Goal: Information Seeking & Learning: Learn about a topic

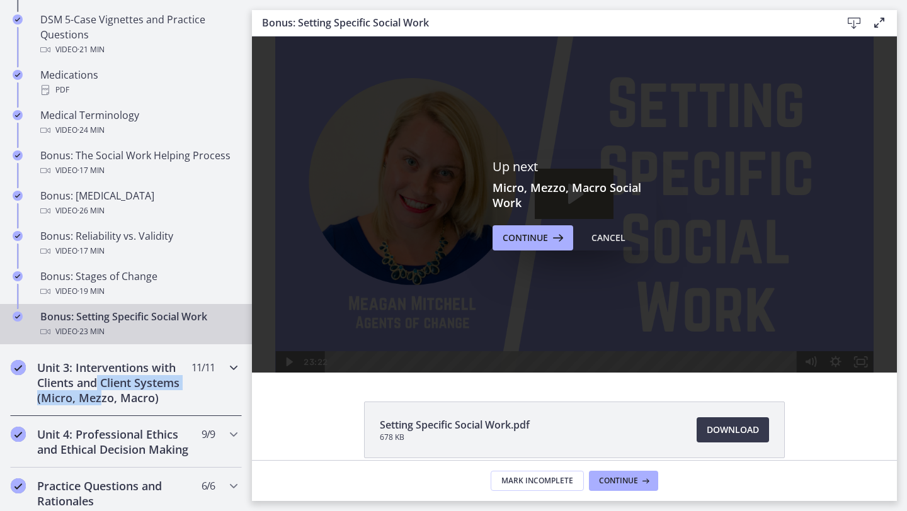
click at [98, 389] on h2 "Unit 3: Interventions with Clients and Client Systems (Micro, Mezzo, Macro)" at bounding box center [114, 382] width 154 height 45
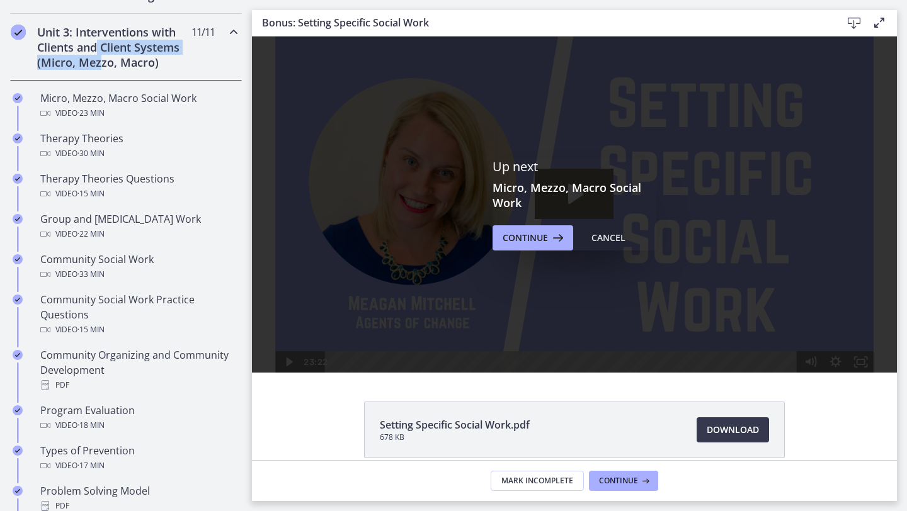
scroll to position [366, 0]
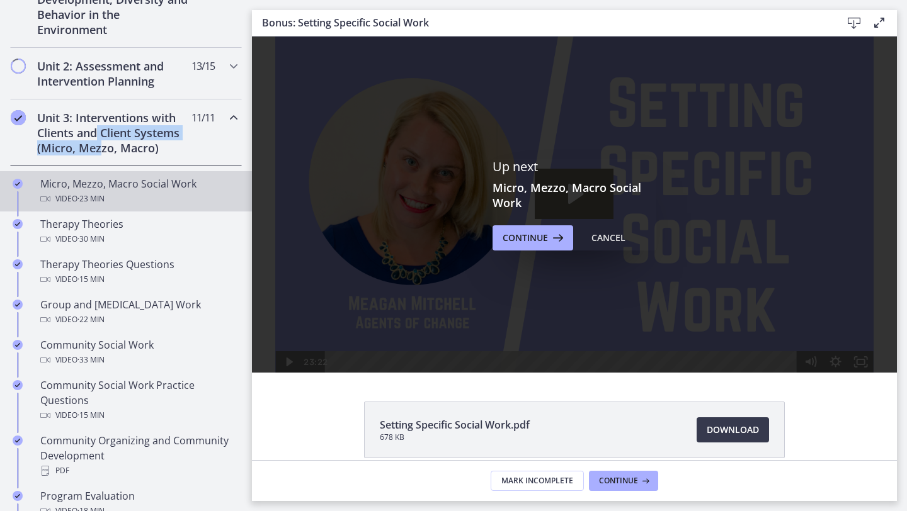
click at [113, 186] on div "Micro, Mezzo, Macro Social Work Video · 23 min" at bounding box center [138, 191] width 196 height 30
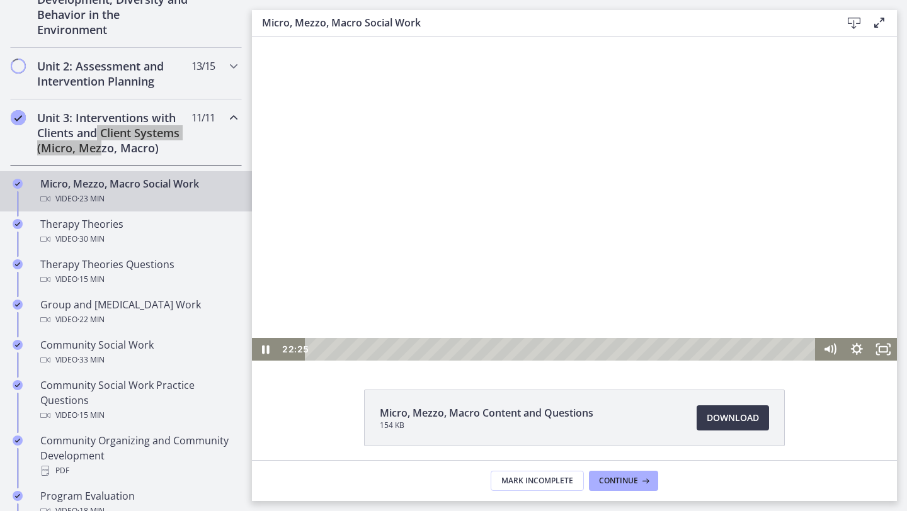
click at [501, 221] on div at bounding box center [574, 199] width 645 height 324
click at [320, 350] on div "Playbar" at bounding box center [562, 349] width 495 height 23
click at [360, 289] on div at bounding box center [574, 199] width 645 height 324
click at [892, 354] on icon "Fullscreen" at bounding box center [883, 349] width 32 height 27
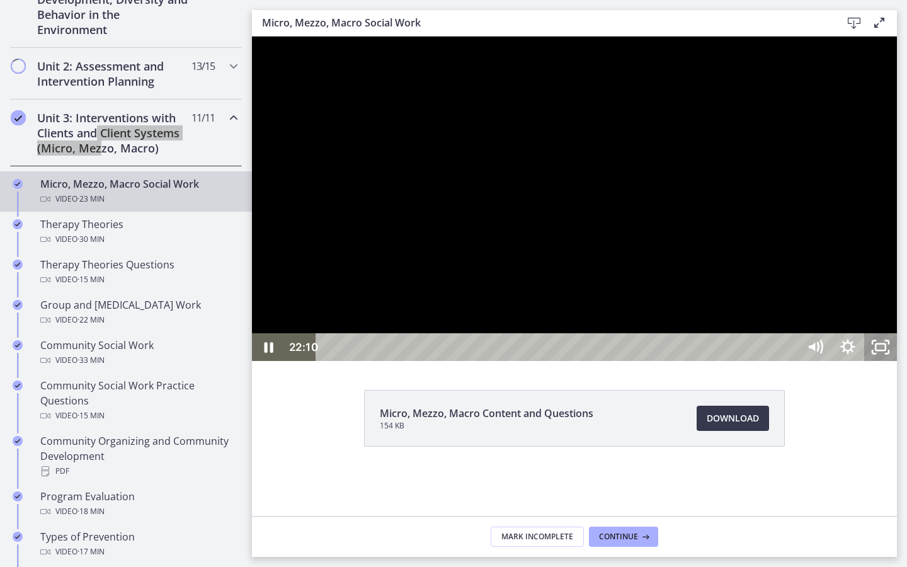
click at [889, 353] on icon "Unfullscreen" at bounding box center [886, 351] width 3 height 3
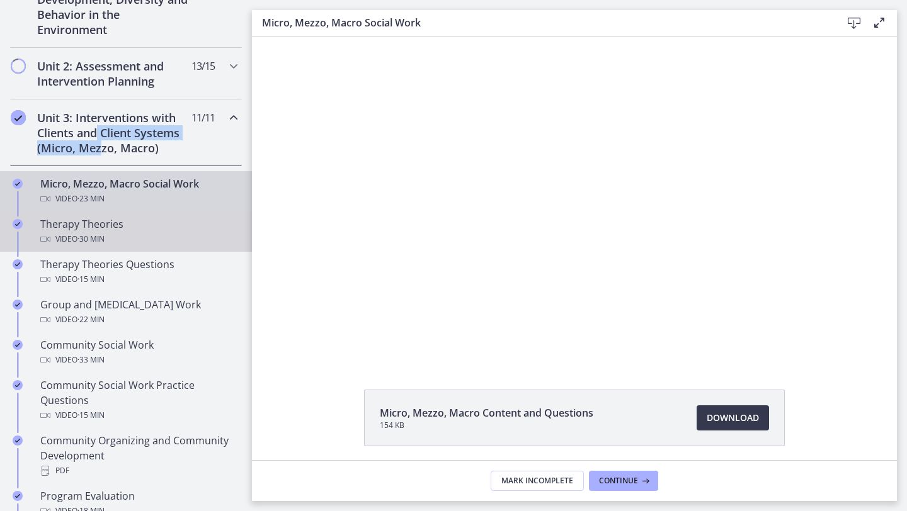
click at [72, 236] on div "Video · 30 min" at bounding box center [138, 239] width 196 height 15
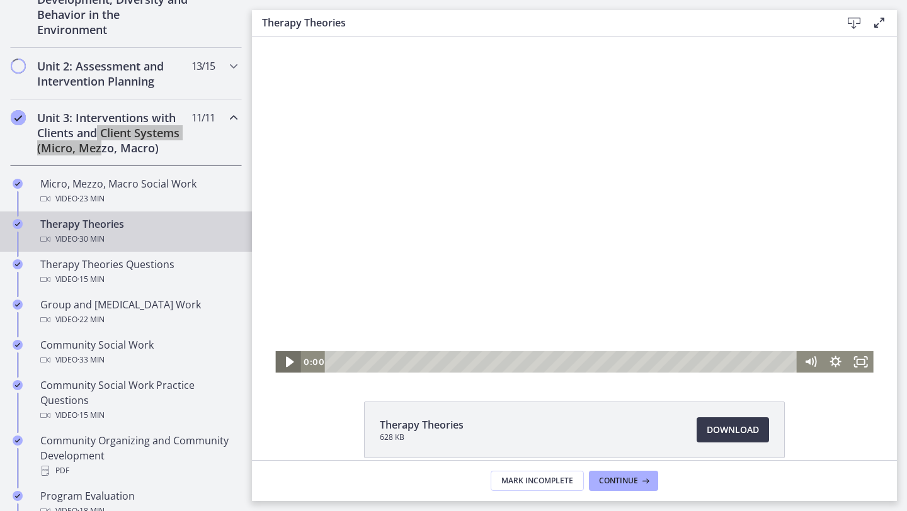
click at [282, 367] on icon "Play Video" at bounding box center [289, 363] width 30 height 26
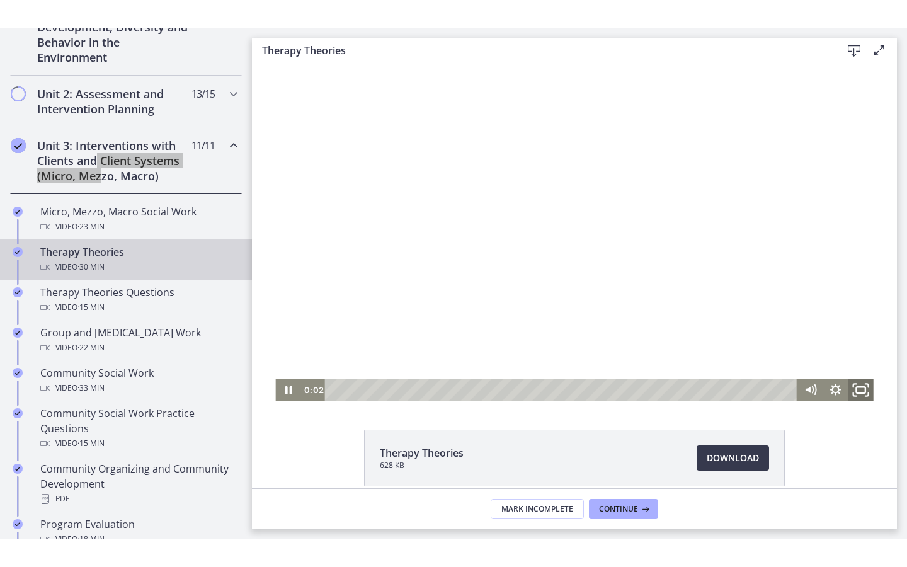
click at [863, 390] on icon "Fullscreen" at bounding box center [861, 390] width 30 height 26
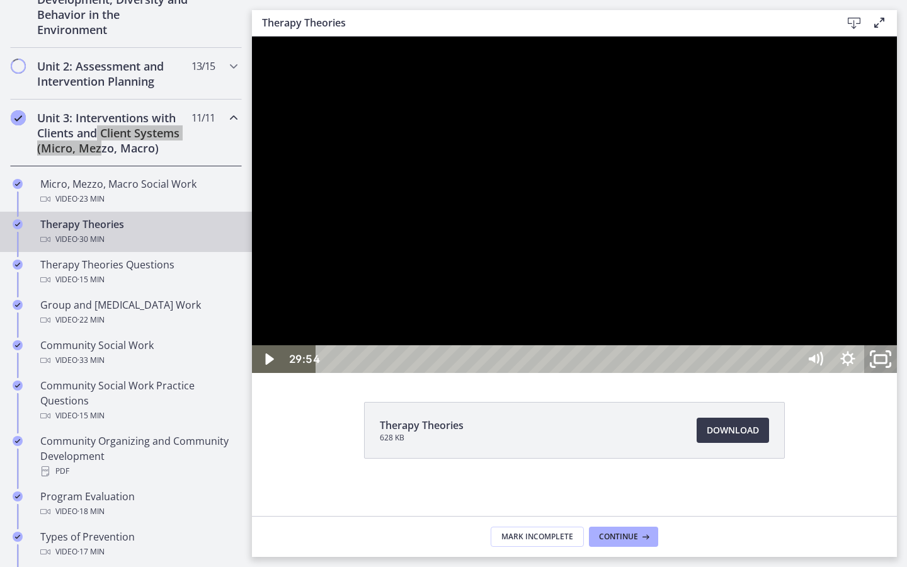
click at [900, 376] on icon "Unfullscreen" at bounding box center [880, 359] width 39 height 33
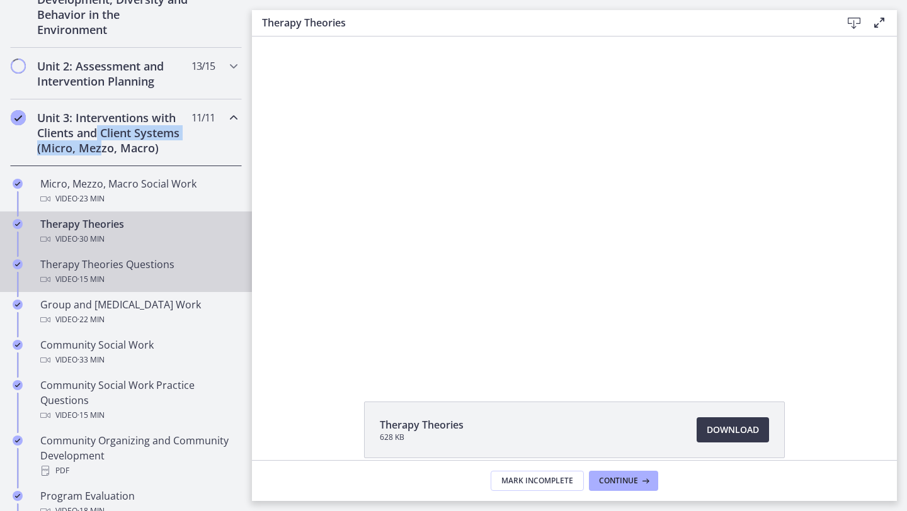
click at [106, 268] on div "Therapy Theories Questions Video · 15 min" at bounding box center [138, 272] width 196 height 30
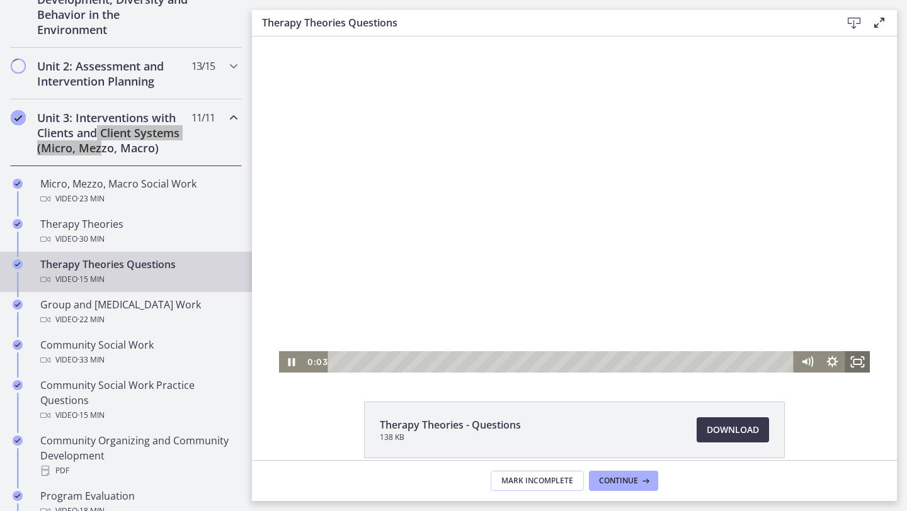
click at [858, 356] on icon "Fullscreen" at bounding box center [857, 361] width 25 height 21
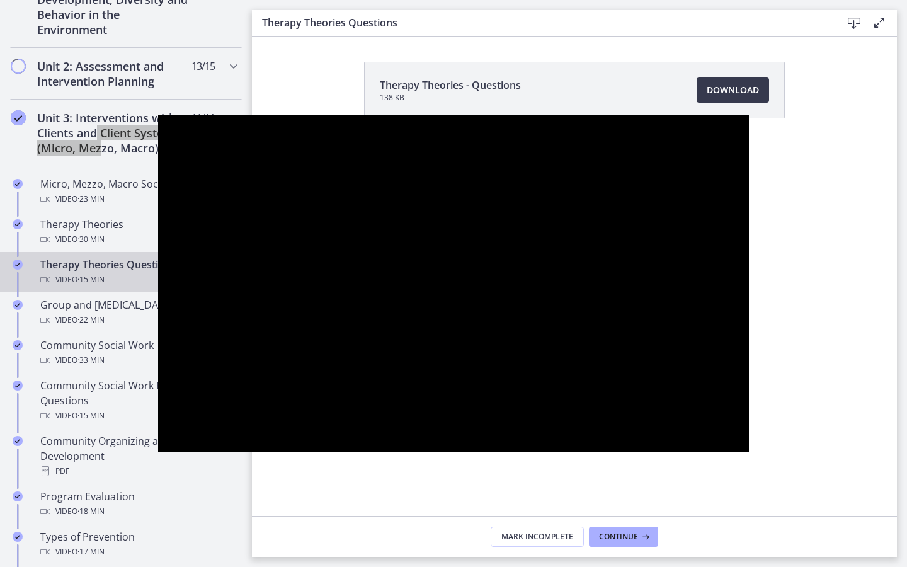
click at [716, 424] on button "Unfullscreen" at bounding box center [732, 438] width 33 height 28
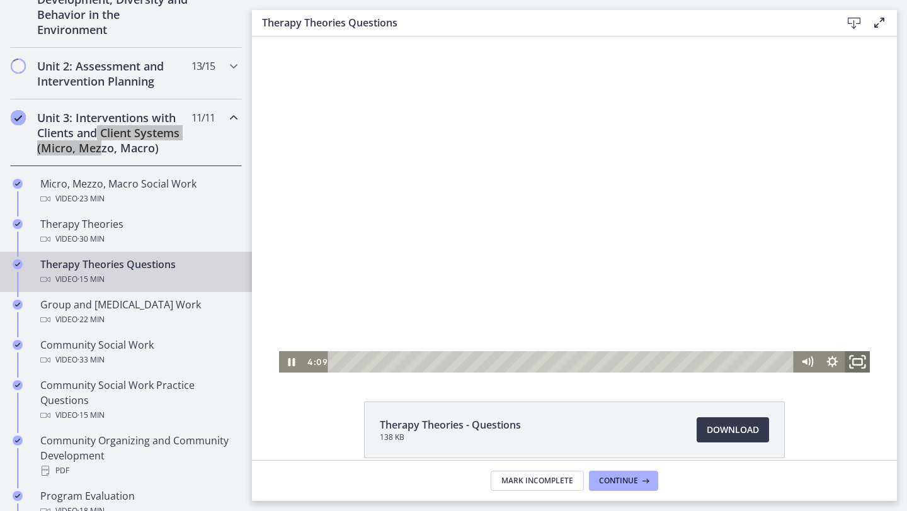
click at [855, 366] on icon "Fullscreen" at bounding box center [857, 363] width 30 height 26
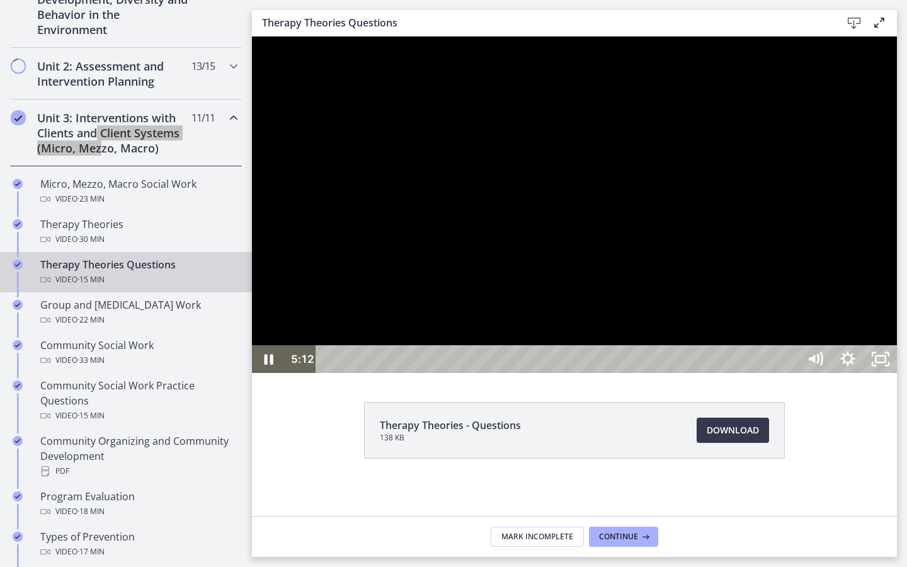
click at [897, 373] on div at bounding box center [574, 205] width 645 height 336
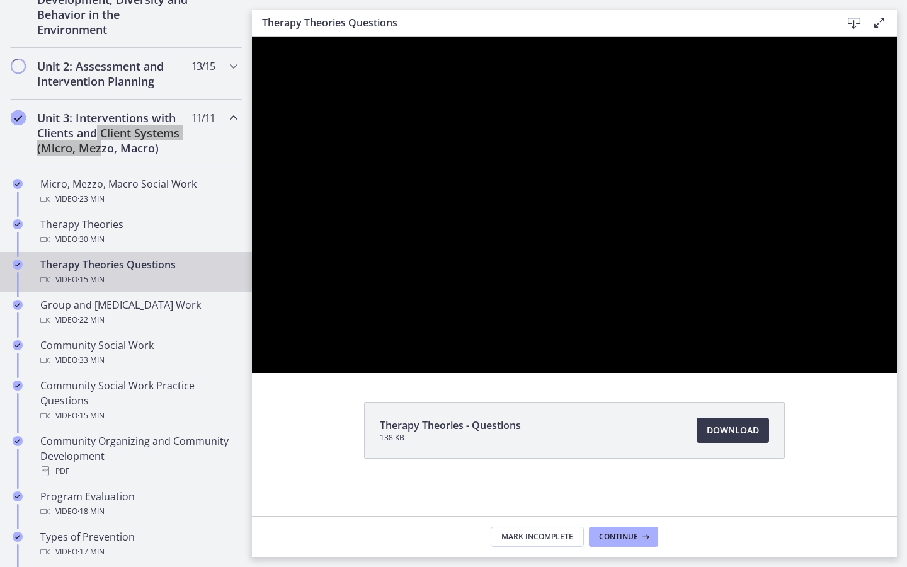
click at [897, 373] on div at bounding box center [574, 205] width 645 height 336
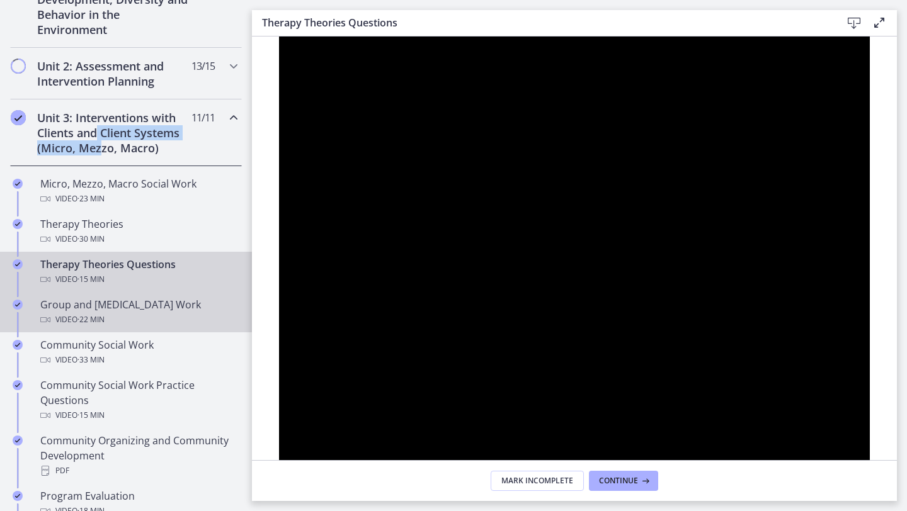
click at [134, 310] on div "Group and [MEDICAL_DATA] Work Video · 22 min" at bounding box center [138, 312] width 196 height 30
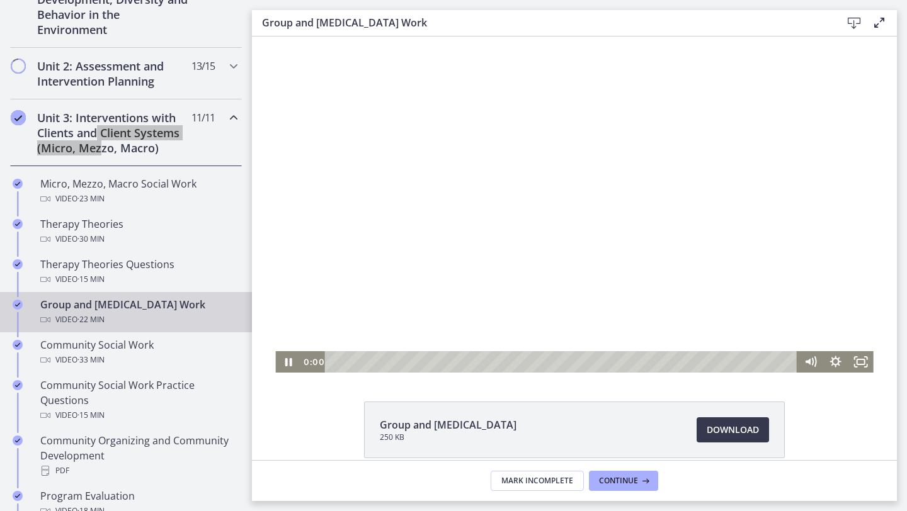
click at [334, 361] on div "Playbar" at bounding box center [562, 361] width 457 height 21
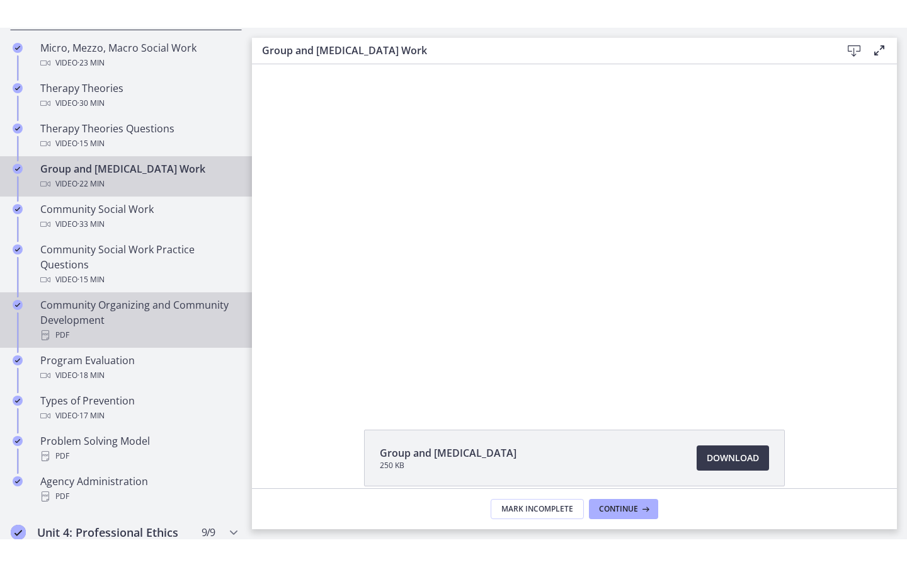
scroll to position [535, 0]
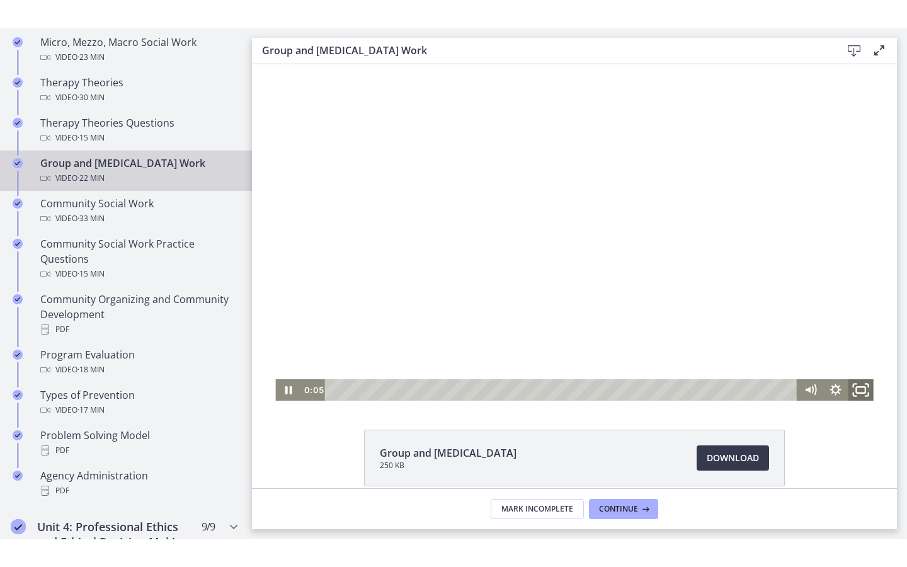
click at [861, 387] on rect "Fullscreen" at bounding box center [860, 390] width 9 height 6
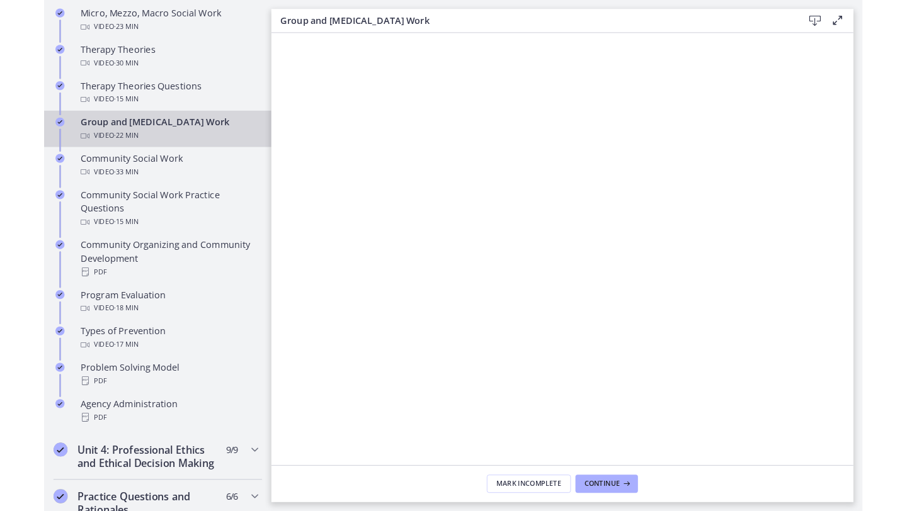
scroll to position [0, 0]
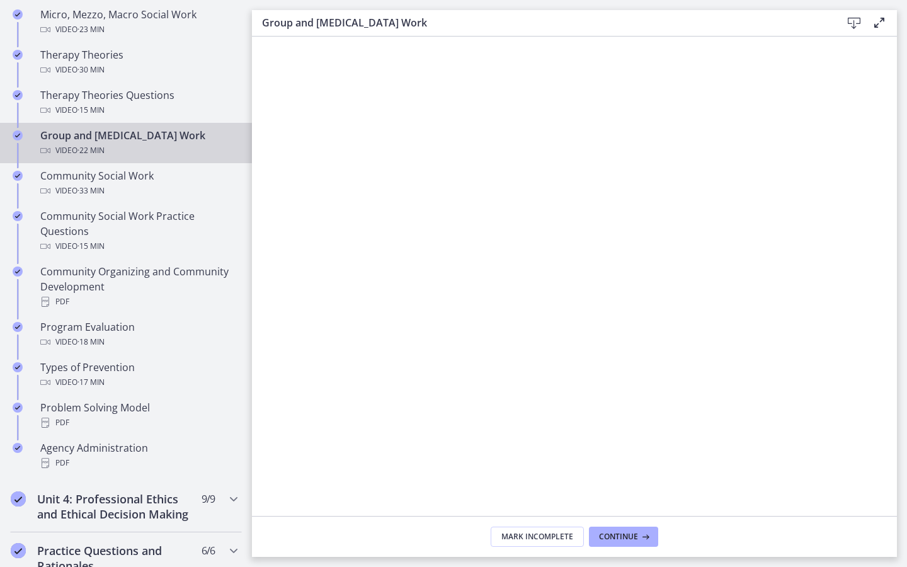
click at [900, 550] on icon "Fullscreen" at bounding box center [880, 532] width 39 height 33
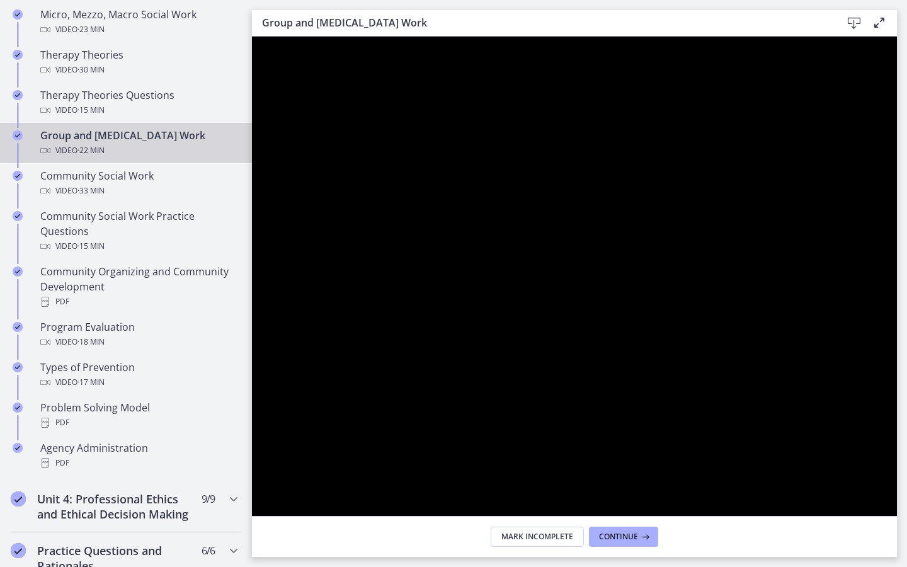
click at [897, 547] on icon "Unfullscreen" at bounding box center [880, 533] width 33 height 28
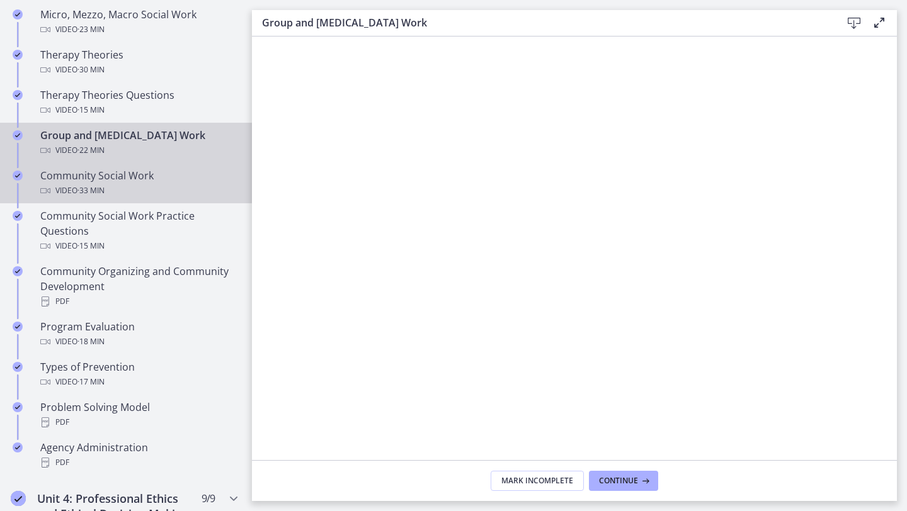
click at [174, 183] on div "Video · 33 min" at bounding box center [138, 190] width 196 height 15
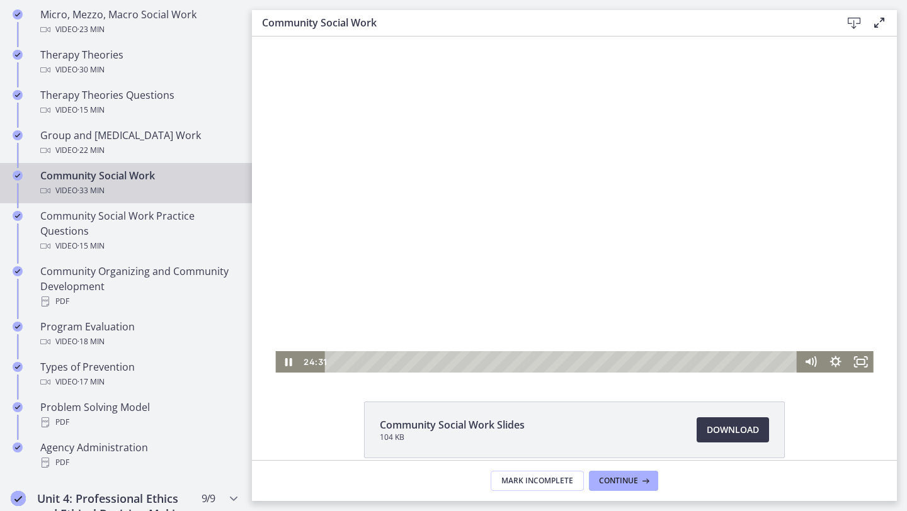
click at [340, 361] on div "Playbar" at bounding box center [562, 361] width 457 height 21
click at [338, 361] on div "Playbar" at bounding box center [337, 361] width 7 height 7
click at [444, 104] on div at bounding box center [574, 205] width 598 height 336
click at [353, 287] on div at bounding box center [574, 205] width 598 height 336
click at [856, 361] on rect "Fullscreen" at bounding box center [860, 362] width 9 height 6
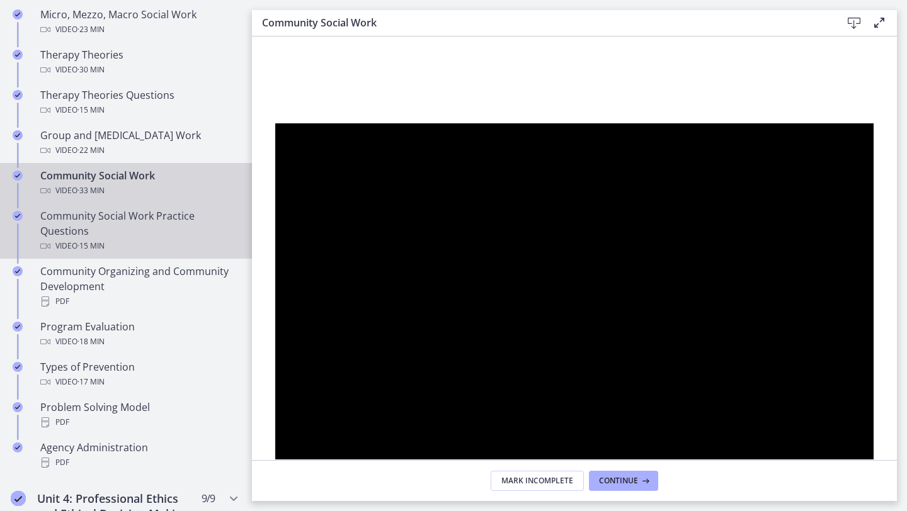
click at [161, 239] on div "Video · 15 min" at bounding box center [138, 246] width 196 height 15
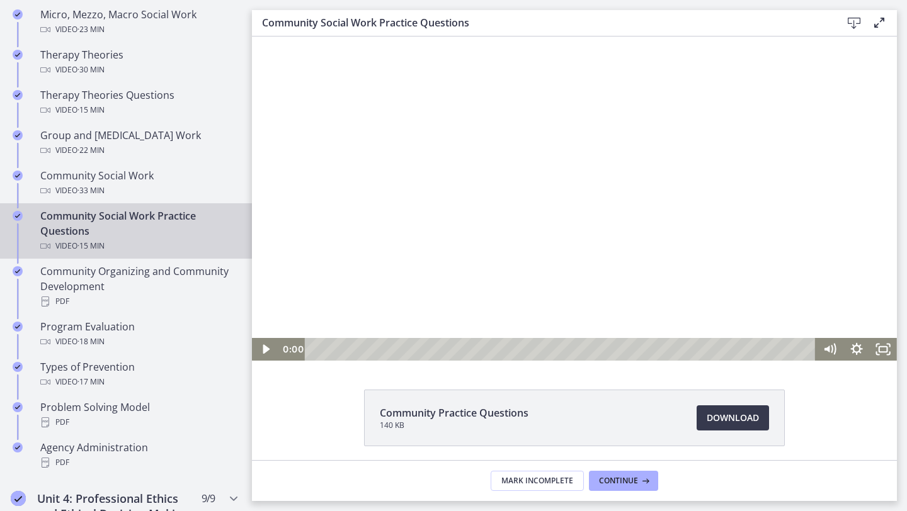
click at [435, 292] on div at bounding box center [574, 199] width 645 height 324
click at [882, 337] on div at bounding box center [574, 199] width 645 height 324
click at [821, 266] on div at bounding box center [574, 199] width 645 height 324
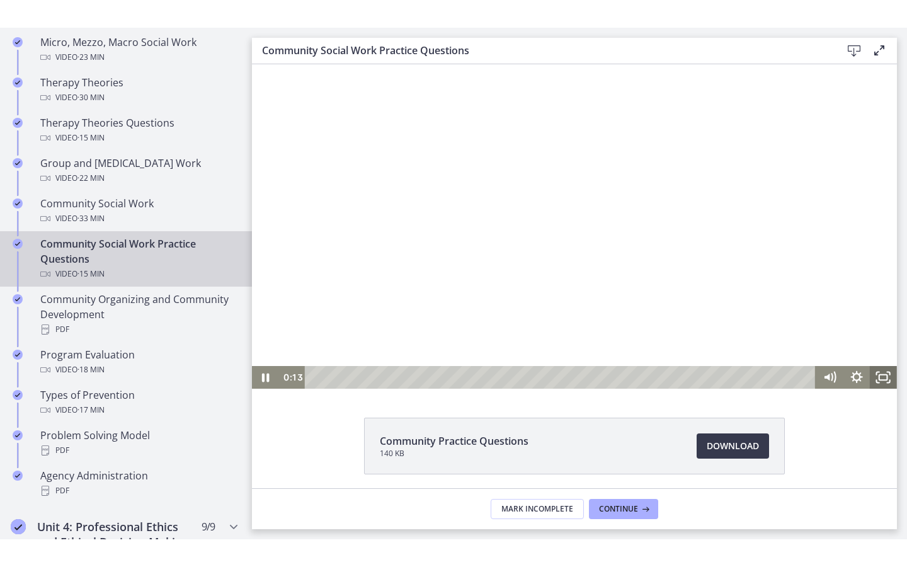
click at [877, 370] on icon "Fullscreen" at bounding box center [883, 377] width 27 height 23
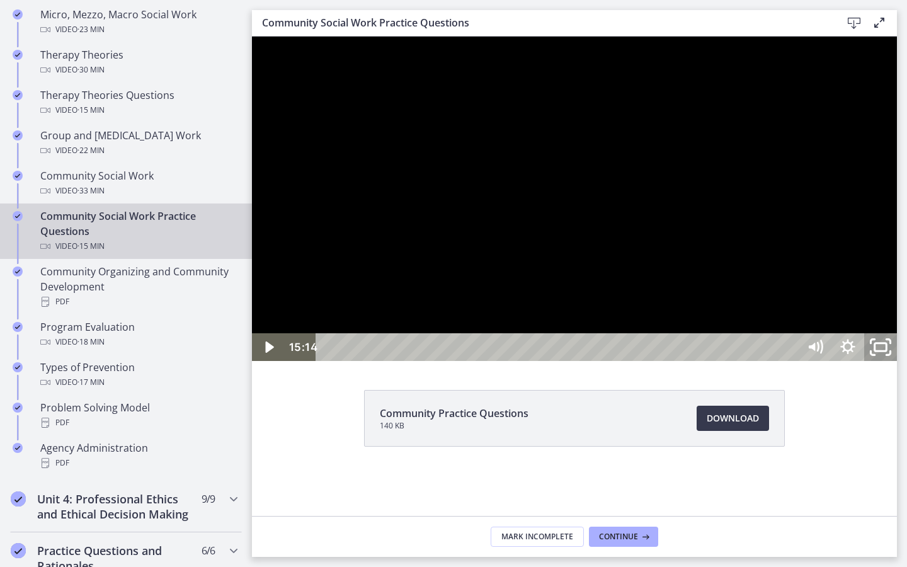
click at [900, 364] on icon "Unfullscreen" at bounding box center [880, 347] width 39 height 33
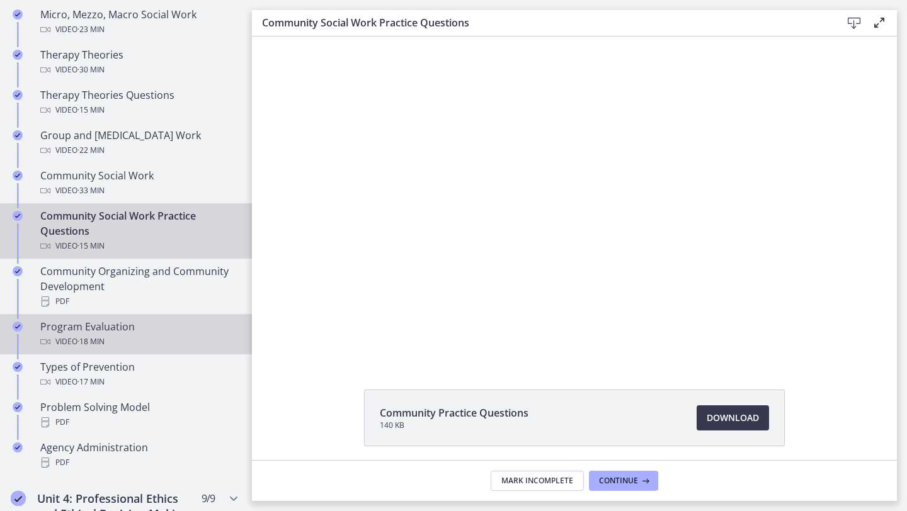
click at [127, 350] on link "Program Evaluation Video · 18 min" at bounding box center [126, 334] width 252 height 40
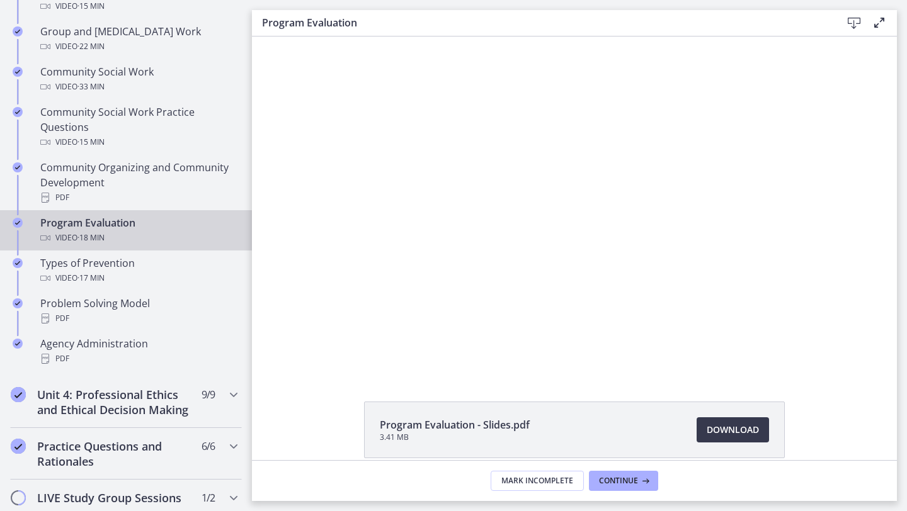
click at [334, 360] on div "Click for sound @keyframes VOLUME_SMALL_WAVE_FLASH { 0% { opacity: 0; } 33% { o…" at bounding box center [574, 205] width 598 height 336
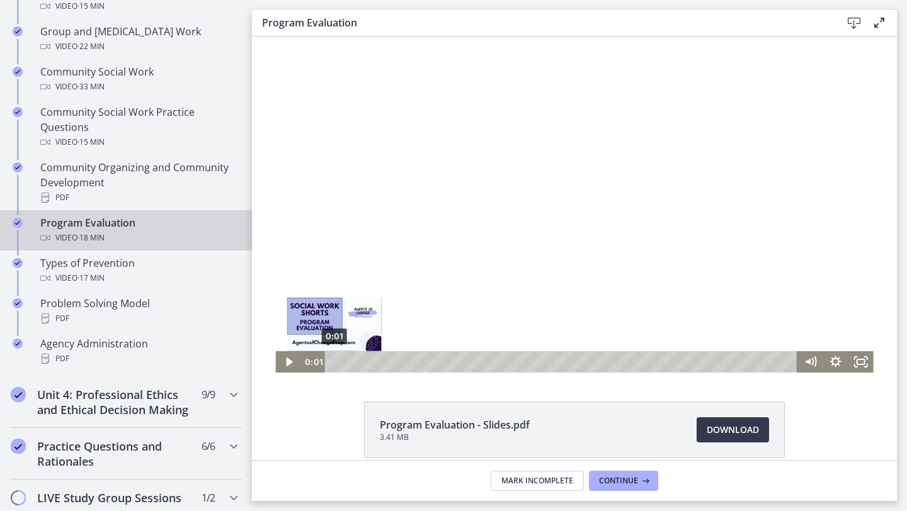
click at [334, 363] on div "0:01" at bounding box center [562, 361] width 457 height 21
click at [289, 360] on icon "Play Video" at bounding box center [289, 362] width 8 height 11
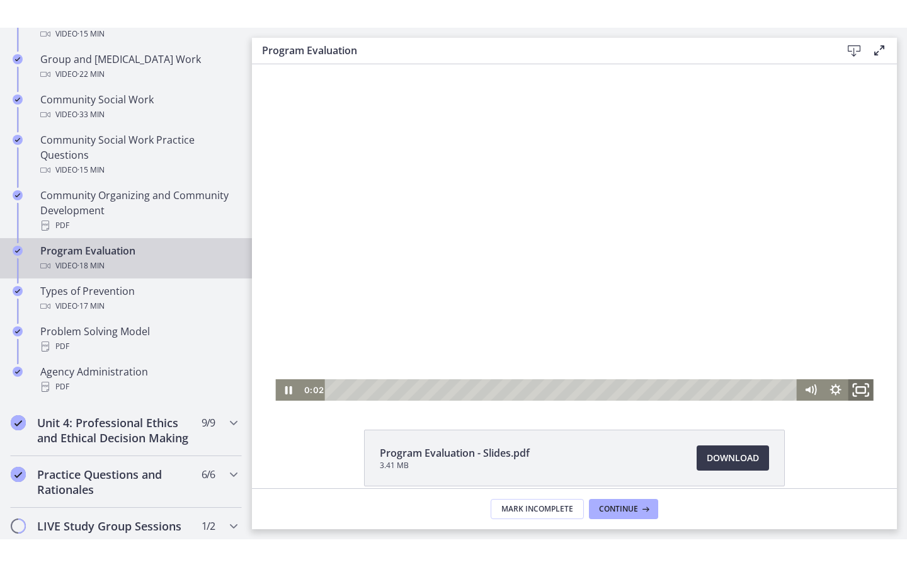
click at [858, 394] on icon "Fullscreen" at bounding box center [861, 390] width 30 height 26
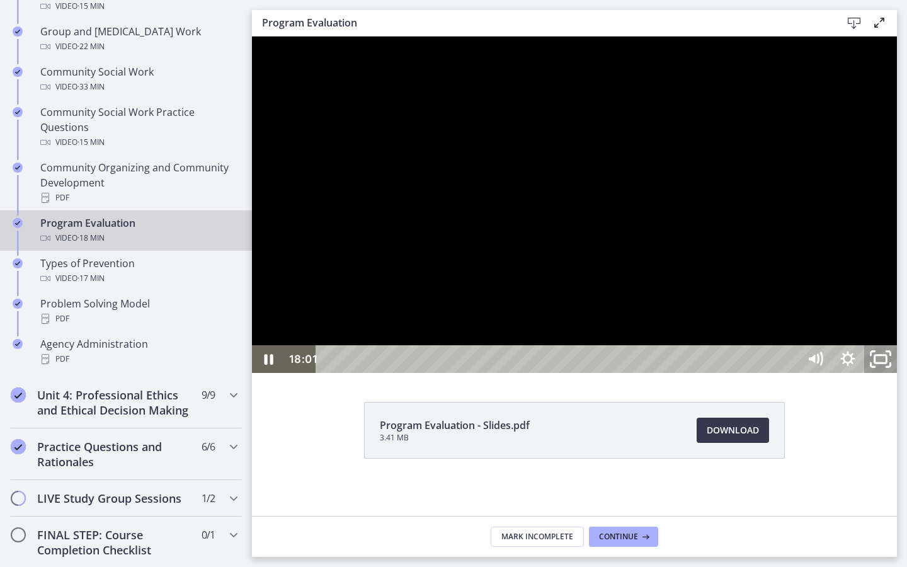
click at [900, 376] on icon "Unfullscreen" at bounding box center [880, 359] width 39 height 33
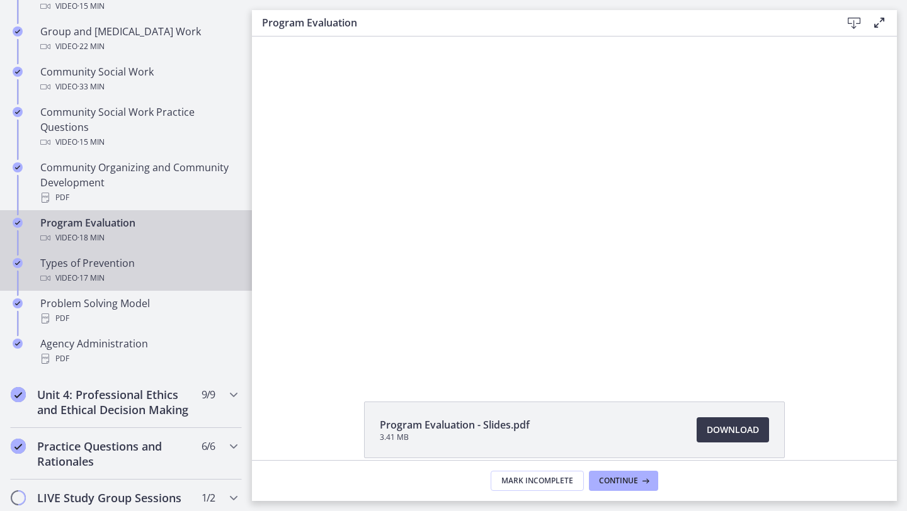
click at [98, 276] on span "· 17 min" at bounding box center [90, 278] width 27 height 15
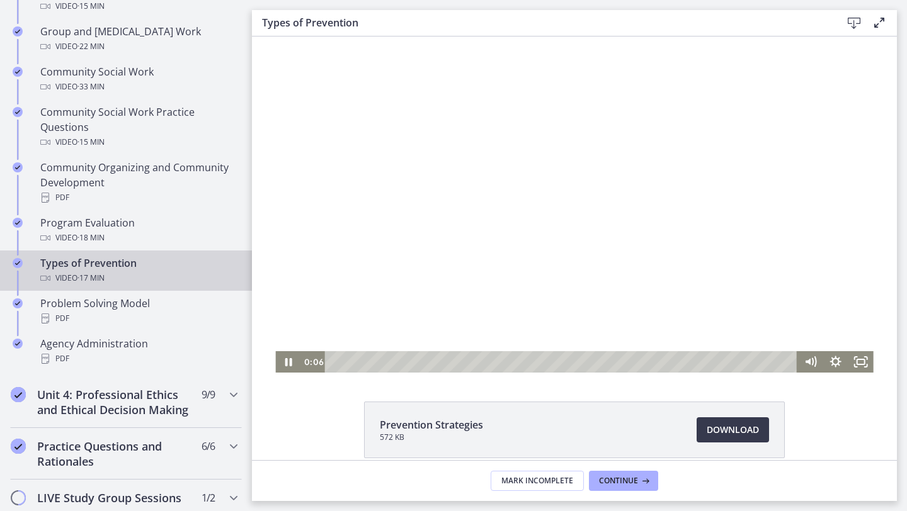
click at [337, 360] on div "Playbar" at bounding box center [562, 361] width 457 height 21
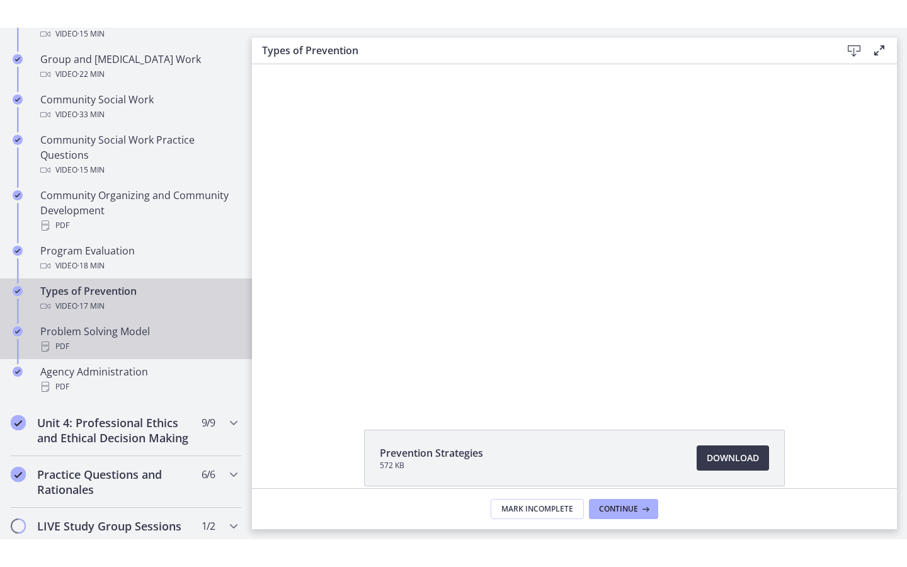
scroll to position [678, 0]
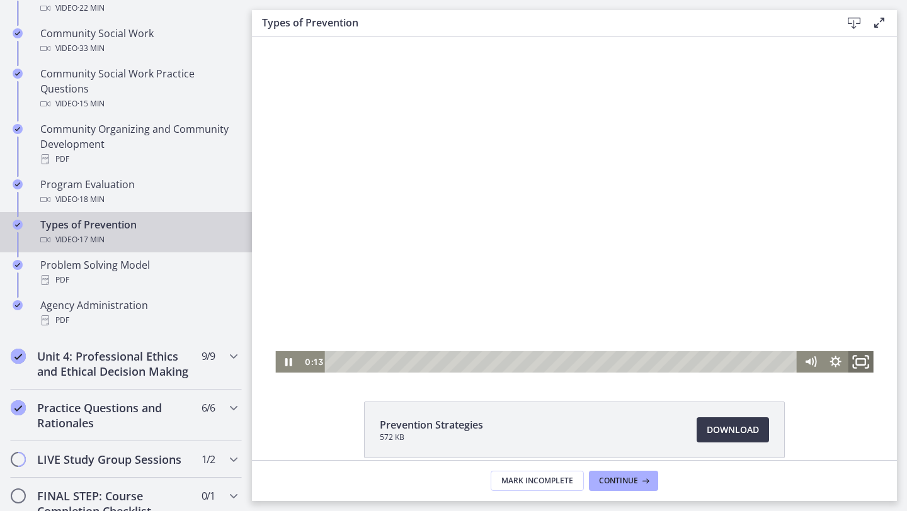
click at [854, 358] on icon "Fullscreen" at bounding box center [861, 363] width 30 height 26
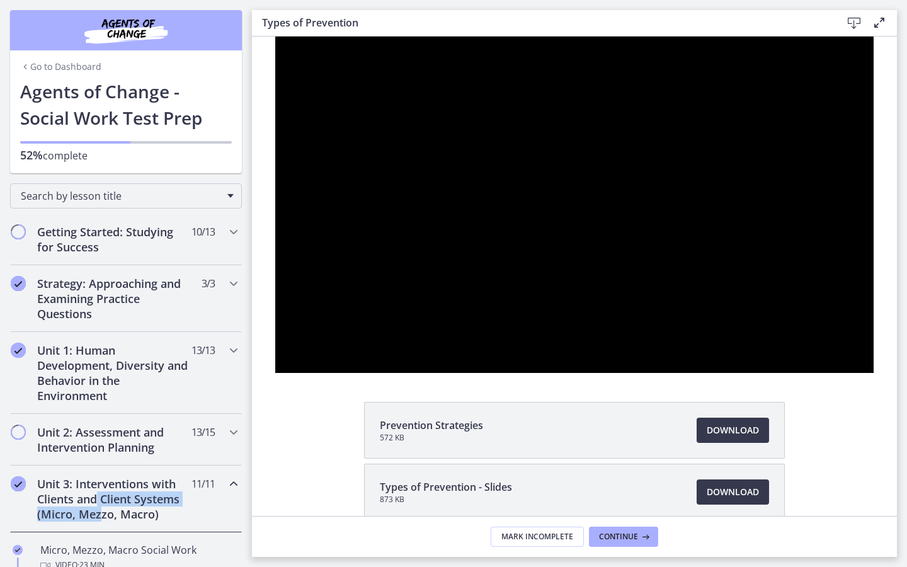
scroll to position [678, 0]
